Goal: Task Accomplishment & Management: Manage account settings

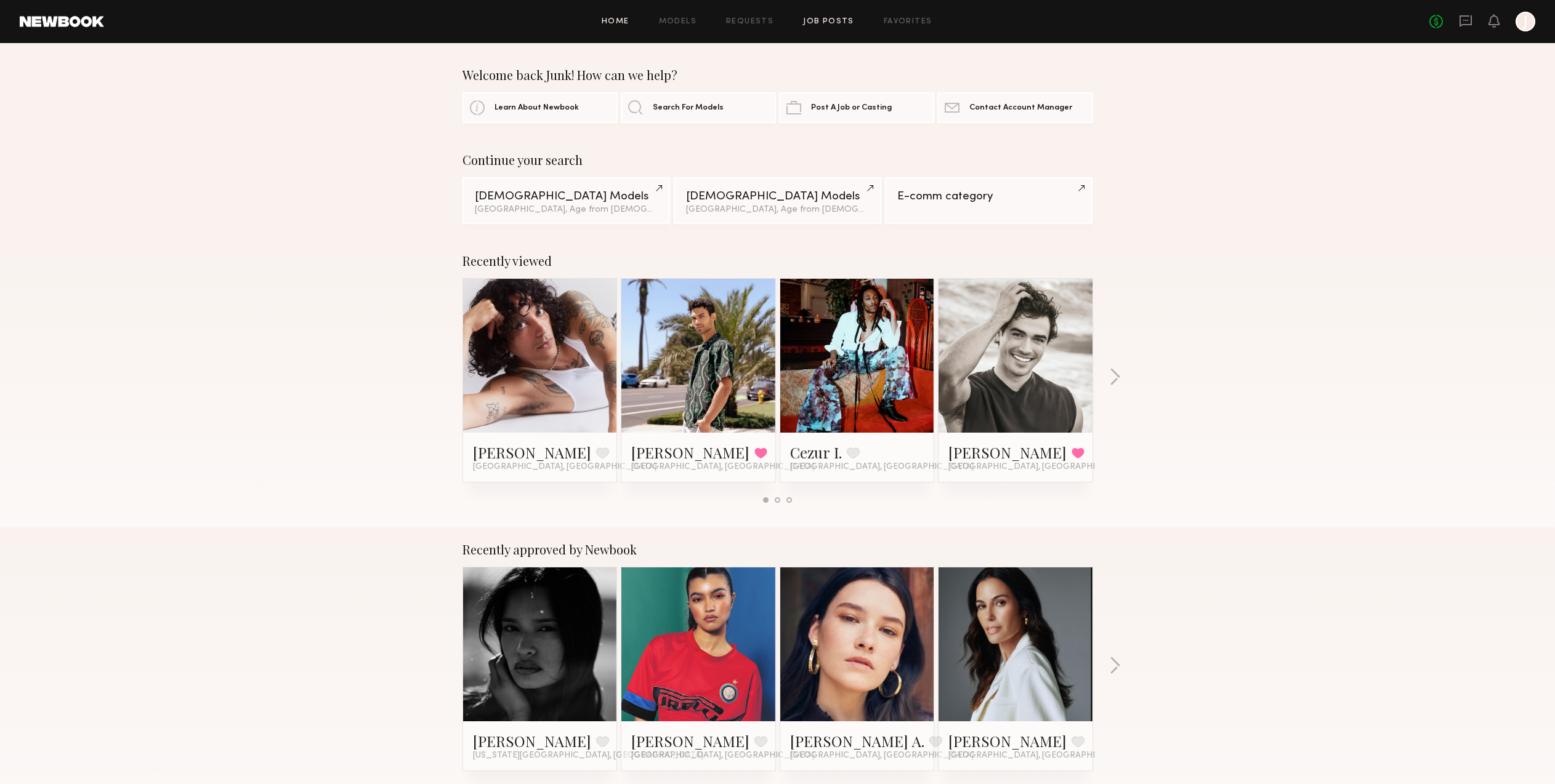
click at [810, 21] on link "Job Posts" at bounding box center [828, 22] width 51 height 8
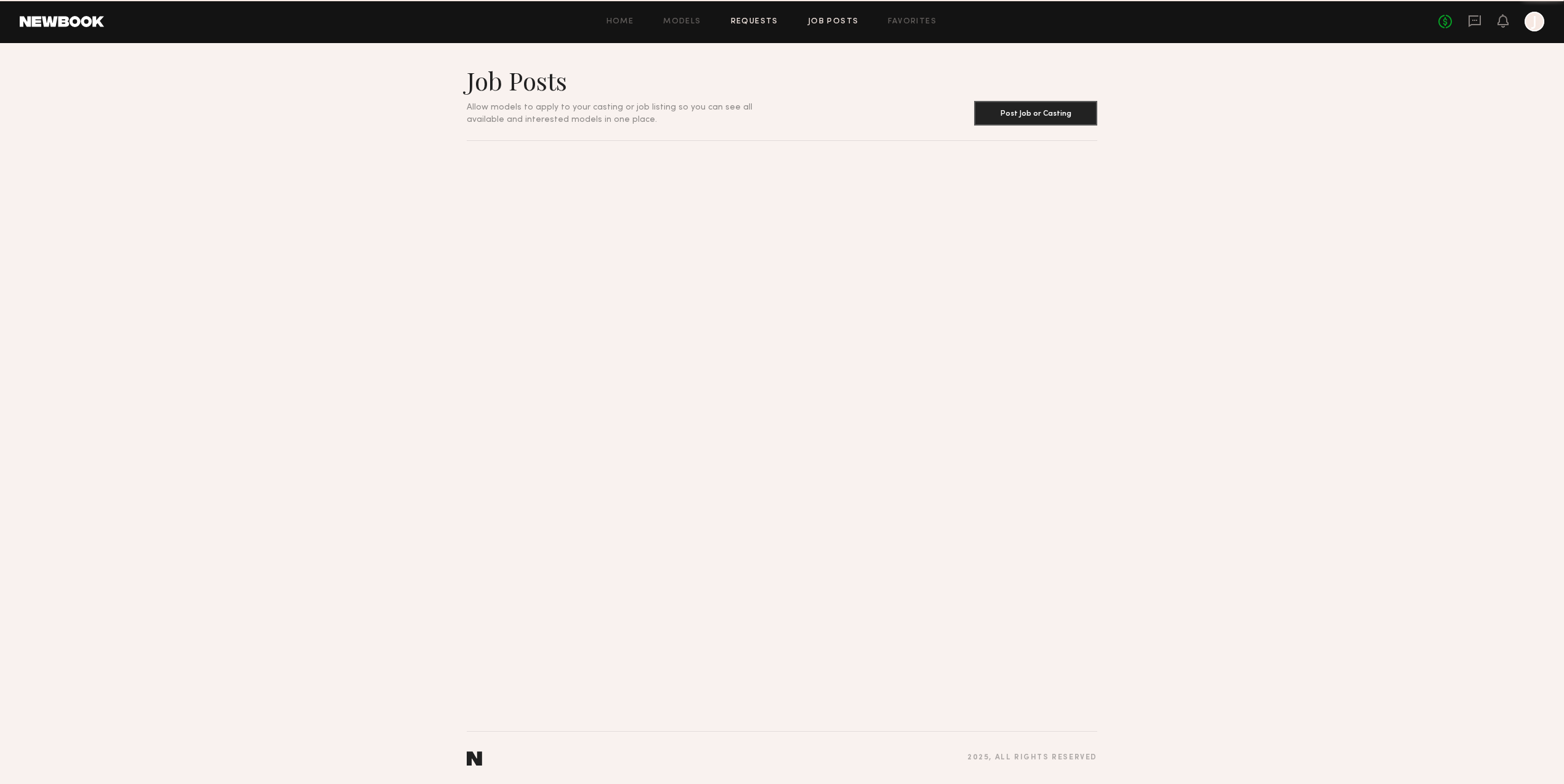
click at [759, 19] on link "Requests" at bounding box center [755, 22] width 48 height 8
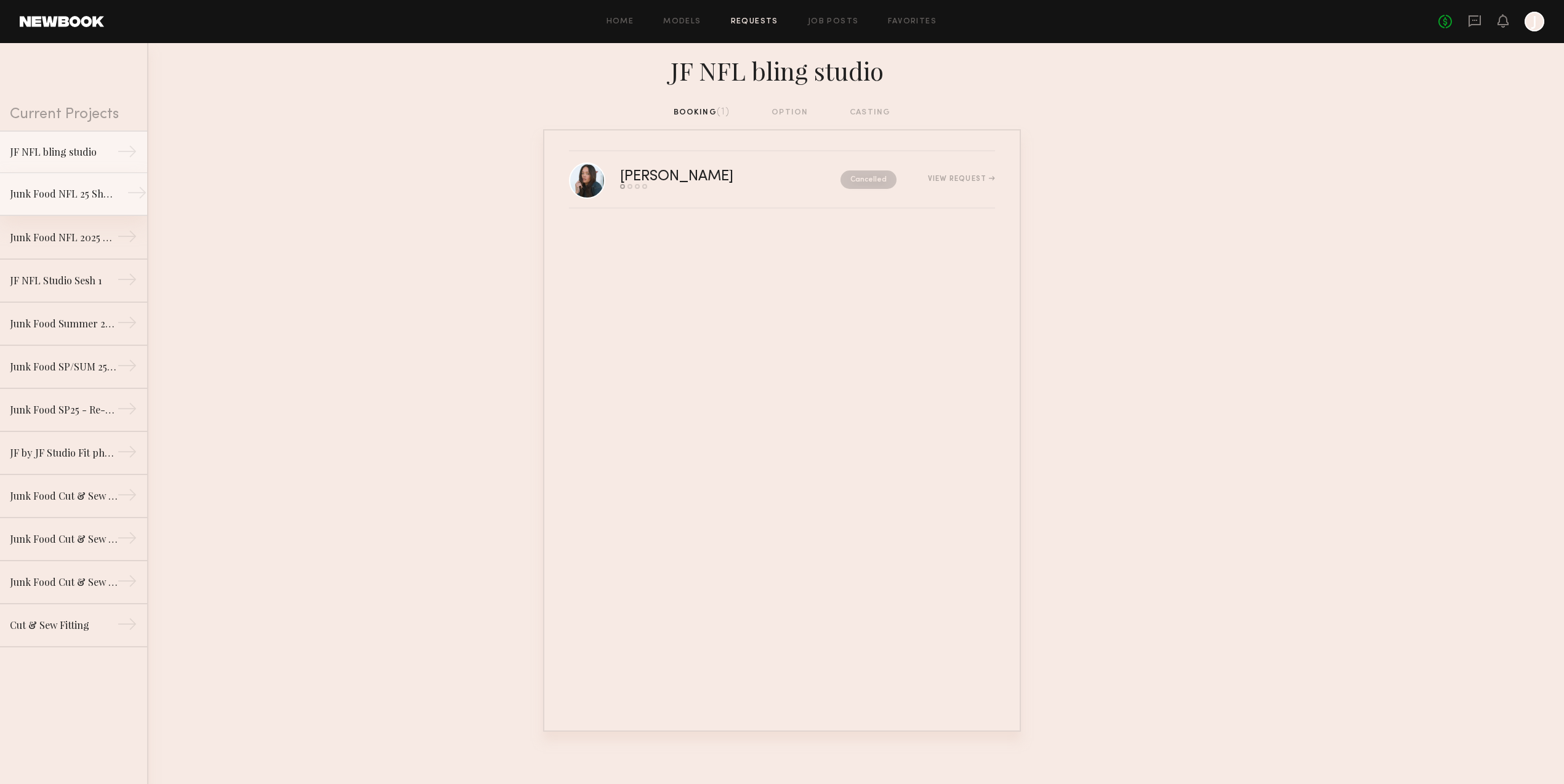
click at [80, 200] on div "Junk Food NFL 25 Shoot" at bounding box center [63, 194] width 107 height 14
click at [28, 229] on link "Junk Food NFL 2025 Catalog Shoot 1 →" at bounding box center [74, 238] width 147 height 43
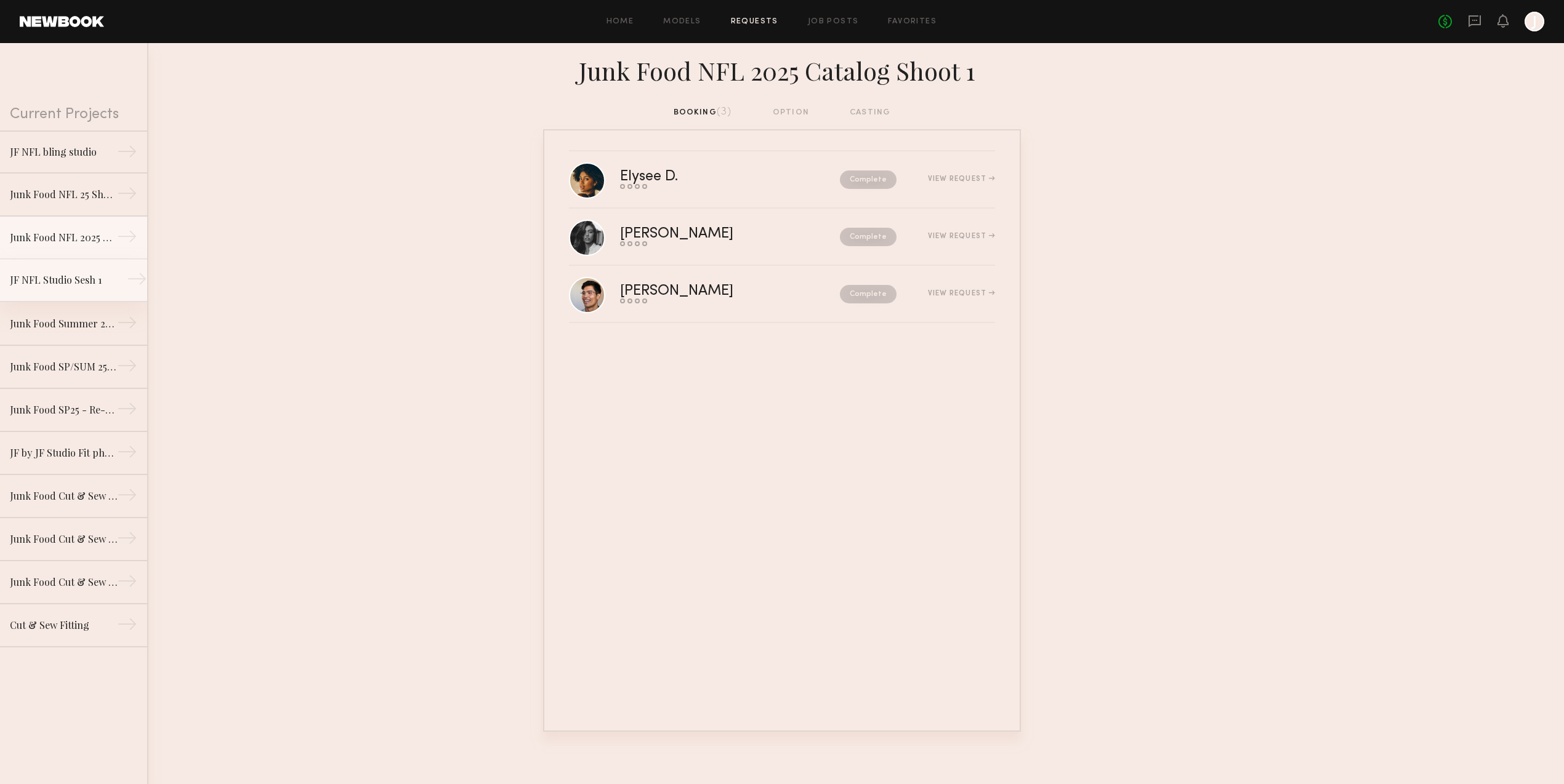
click at [44, 287] on div "JF NFL Studio Sesh 1" at bounding box center [63, 280] width 107 height 14
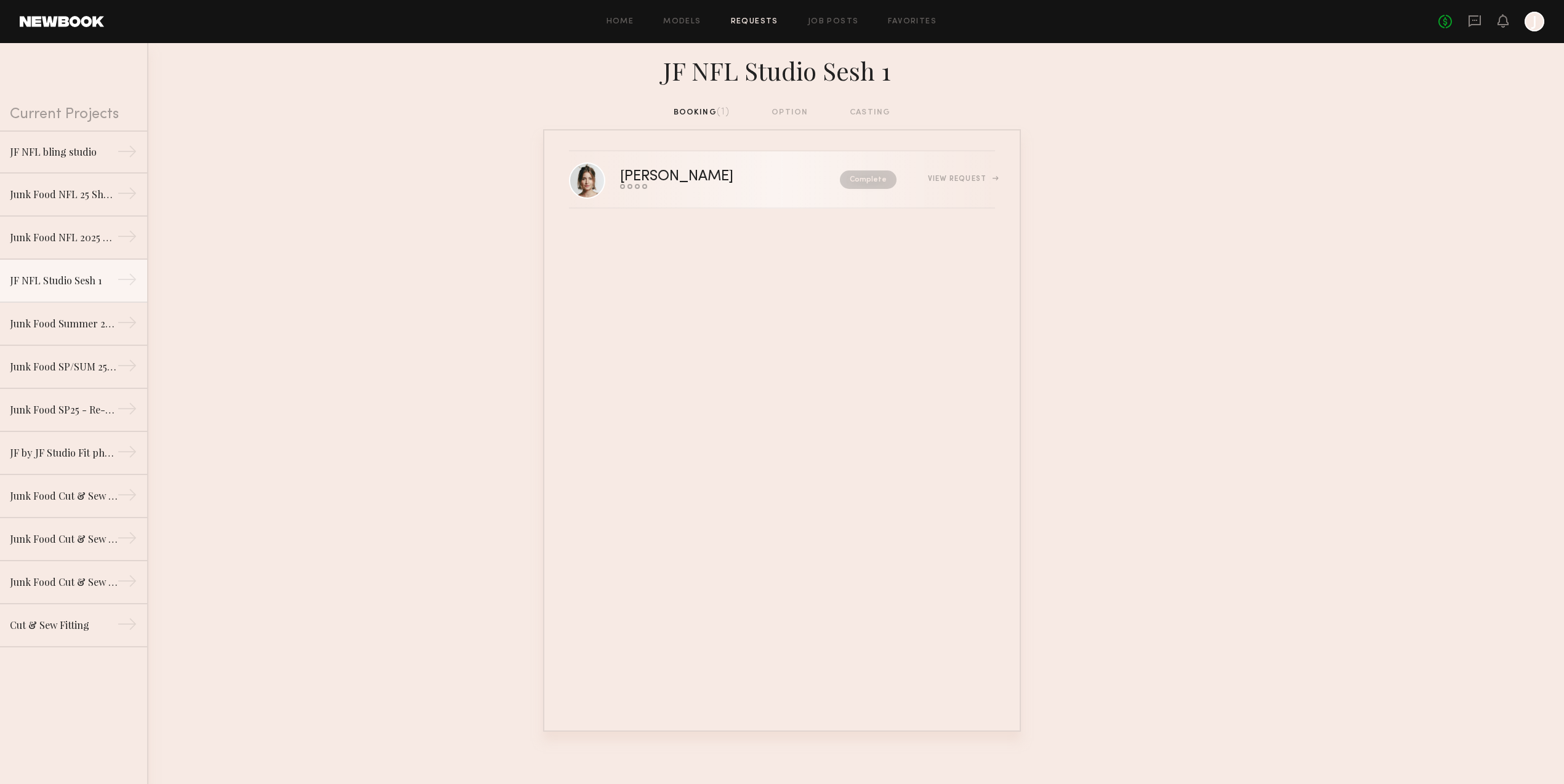
click at [634, 181] on div "[PERSON_NAME]" at bounding box center [703, 177] width 167 height 14
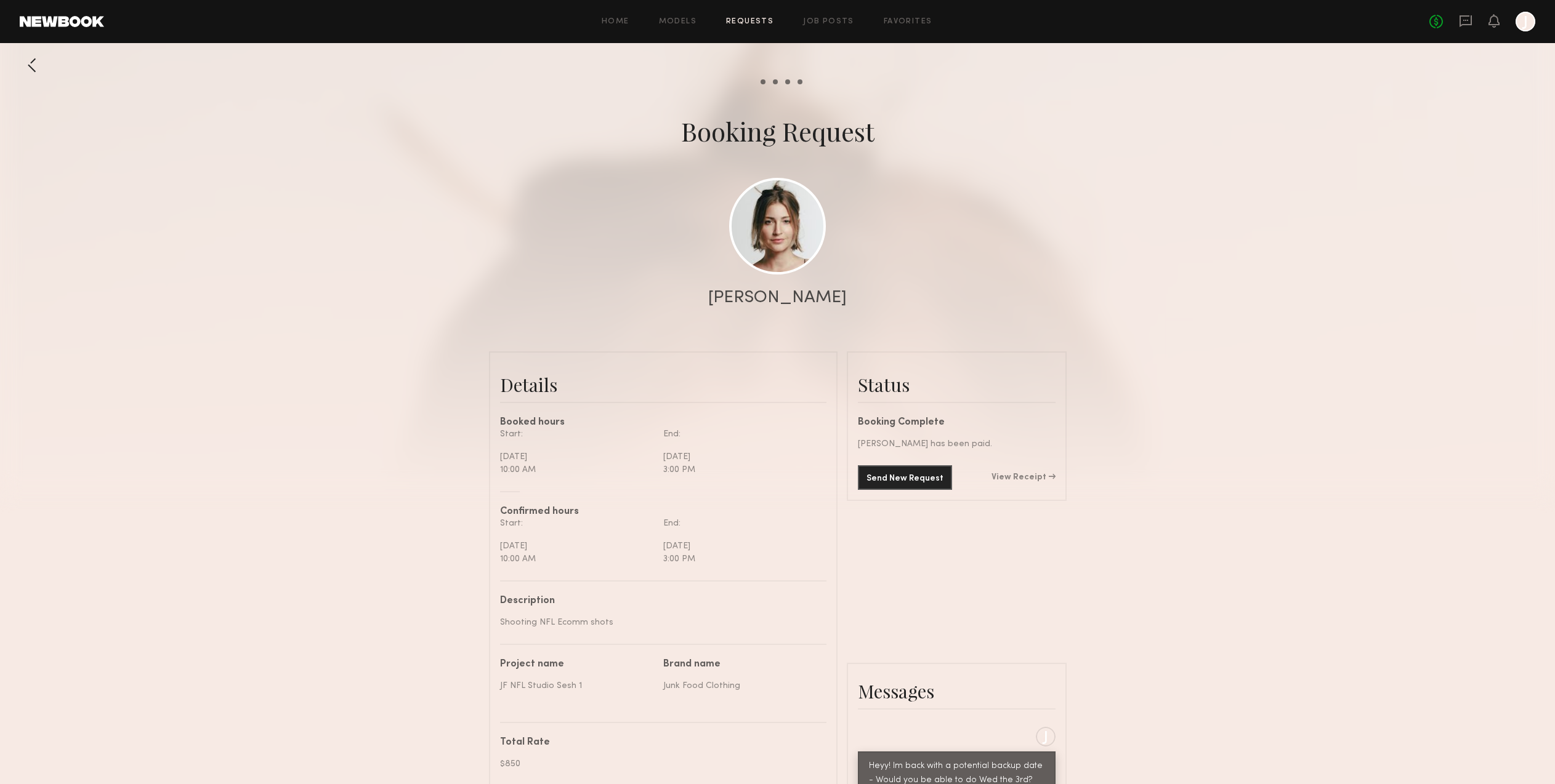
scroll to position [1096, 0]
click at [798, 297] on div "[PERSON_NAME]" at bounding box center [777, 298] width 138 height 17
click at [797, 275] on div at bounding box center [777, 246] width 1555 height 492
click at [795, 262] on link at bounding box center [778, 226] width 97 height 97
